Goal: Task Accomplishment & Management: Use online tool/utility

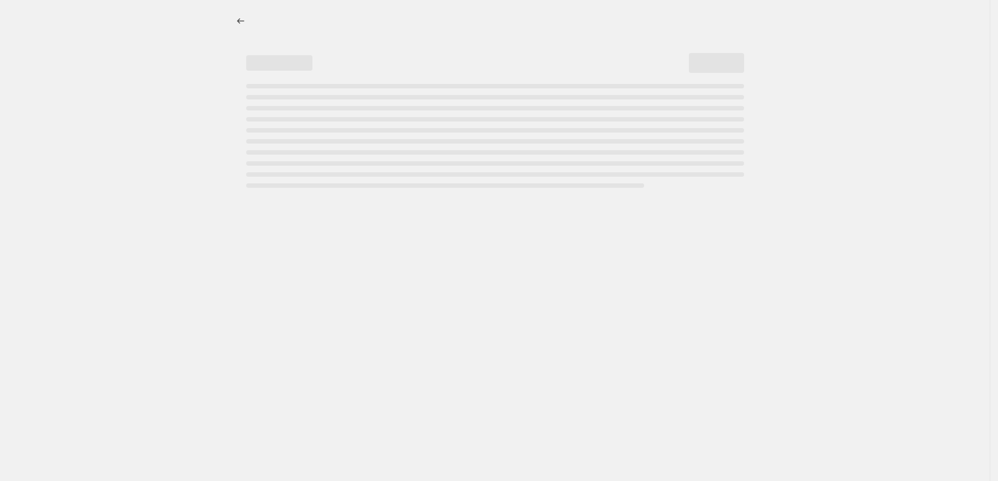
select select "percentage"
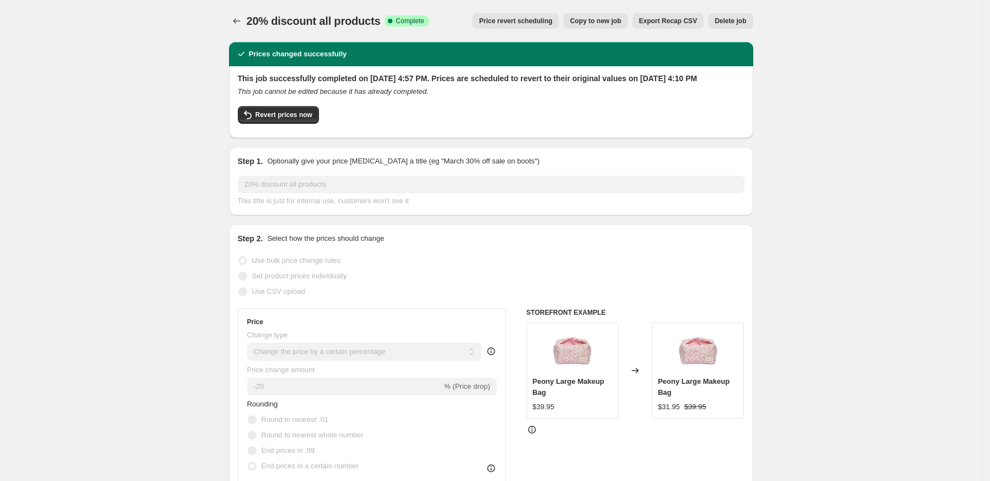
click at [295, 17] on span "20% discount all products" at bounding box center [314, 21] width 134 height 12
click at [292, 22] on span "20% discount all products" at bounding box center [314, 21] width 134 height 12
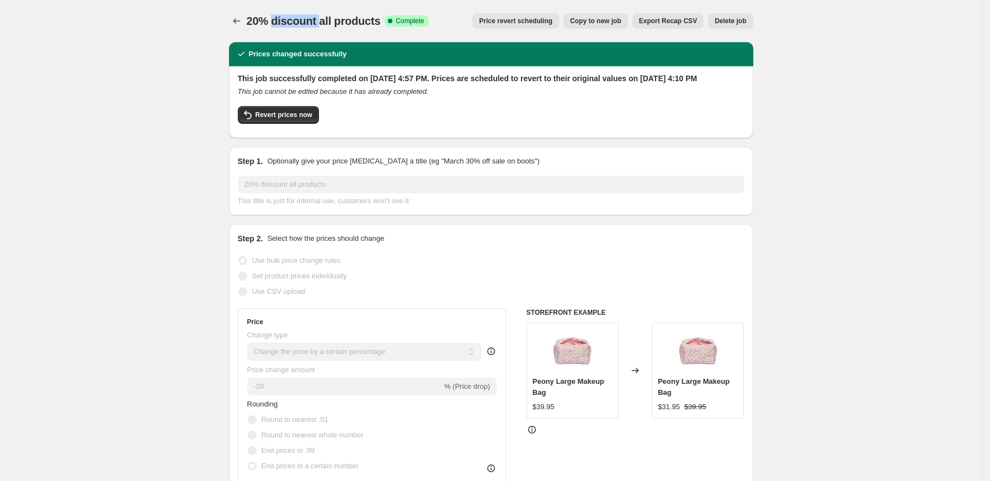
click at [292, 22] on span "20% discount all products" at bounding box center [314, 21] width 134 height 12
click at [259, 24] on span "20% discount all products" at bounding box center [314, 21] width 134 height 12
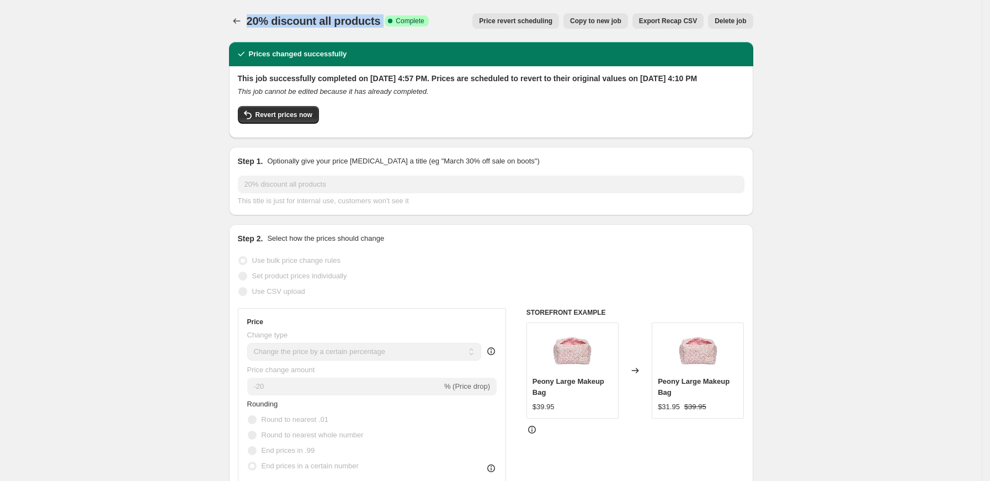
click at [259, 24] on span "20% discount all products" at bounding box center [314, 21] width 134 height 12
click at [486, 114] on div "This job successfully completed on [DATE] 4:57 PM. Prices are scheduled to reve…" at bounding box center [491, 101] width 507 height 56
